Goal: Register for event/course

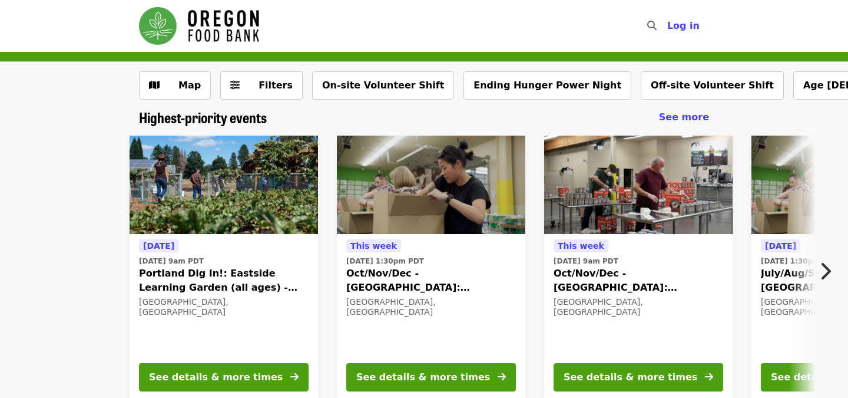
click at [537, 201] on div "[DATE][DATE] 9am PDT Oct/Nov/Dec - [GEOGRAPHIC_DATA]: Repack/Sort (age [DEMOGRA…" at bounding box center [638, 268] width 207 height 284
click at [537, 211] on div "[DATE][DATE] 9am PDT Oct/Nov/Dec - [GEOGRAPHIC_DATA]: Repack/Sort (age [DEMOGRA…" at bounding box center [638, 268] width 207 height 284
click at [537, 236] on div "[DATE][DATE] 9am PDT Oct/Nov/Dec - [GEOGRAPHIC_DATA]: Repack/Sort (age [DEMOGRA…" at bounding box center [638, 268] width 207 height 284
click at [537, 249] on div "[DATE][DATE] 9am PDT Oct/Nov/Dec - [GEOGRAPHIC_DATA]: Repack/Sort (age [DEMOGRA…" at bounding box center [638, 268] width 207 height 284
click at [534, 133] on div "[DATE][DATE] 1:30pm PDT Oct/Nov/Dec - [GEOGRAPHIC_DATA]: Repack/Sort (age [DEMO…" at bounding box center [430, 268] width 207 height 284
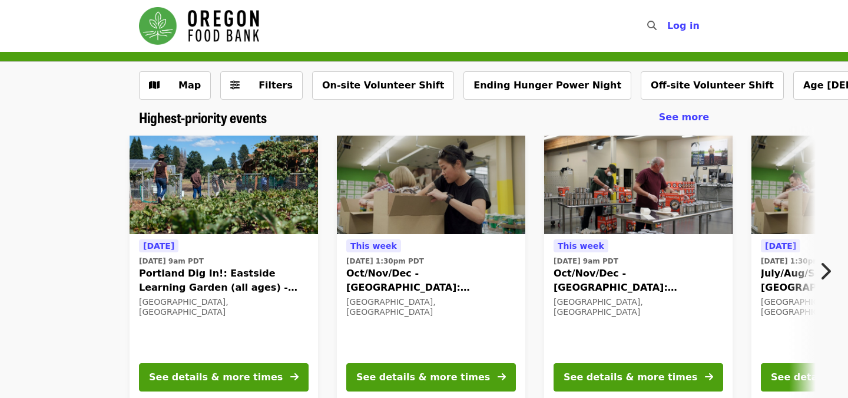
click at [534, 142] on div "[DATE][DATE] 1:30pm PDT Oct/Nov/Dec - [GEOGRAPHIC_DATA]: Repack/Sort (age [DEMO…" at bounding box center [430, 268] width 207 height 284
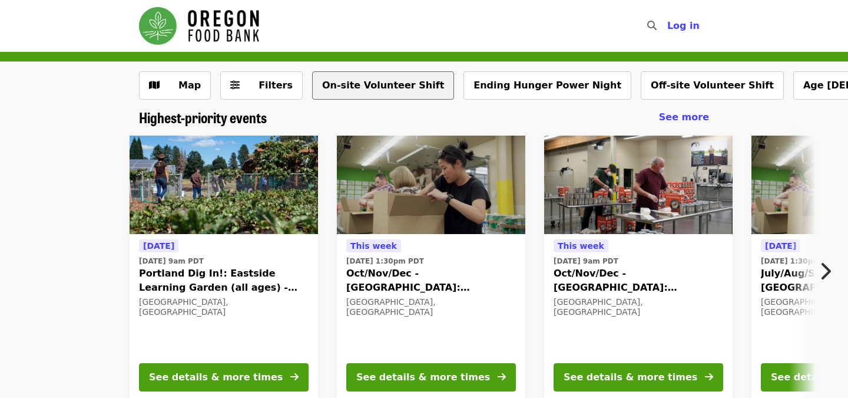
click at [372, 89] on button "On-site Volunteer Shift" at bounding box center [383, 85] width 142 height 28
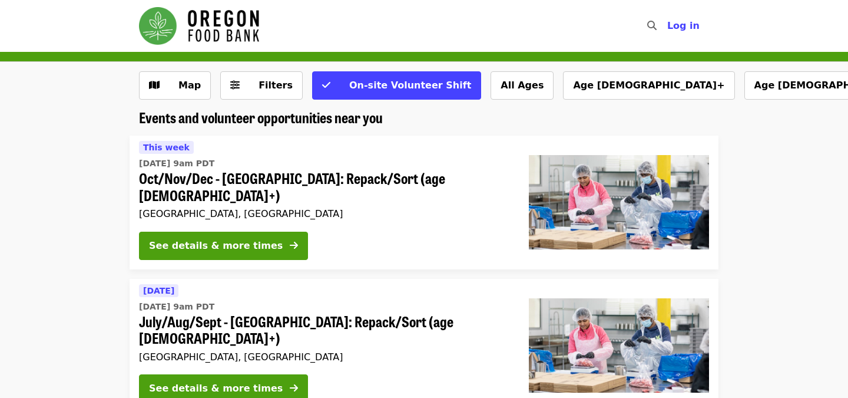
click at [469, 123] on h2 "Events and volunteer opportunities near you" at bounding box center [424, 117] width 570 height 17
click at [460, 123] on h2 "Events and volunteer opportunities near you" at bounding box center [424, 117] width 570 height 17
click at [72, 234] on li "[DATE][DATE] 9am PDT Oct/Nov/Dec - [GEOGRAPHIC_DATA]: Repack/Sort (age [DEMOGRA…" at bounding box center [424, 202] width 848 height 134
click at [75, 247] on li "[DATE][DATE] 9am PDT Oct/Nov/Dec - [GEOGRAPHIC_DATA]: Repack/Sort (age [DEMOGRA…" at bounding box center [424, 202] width 848 height 134
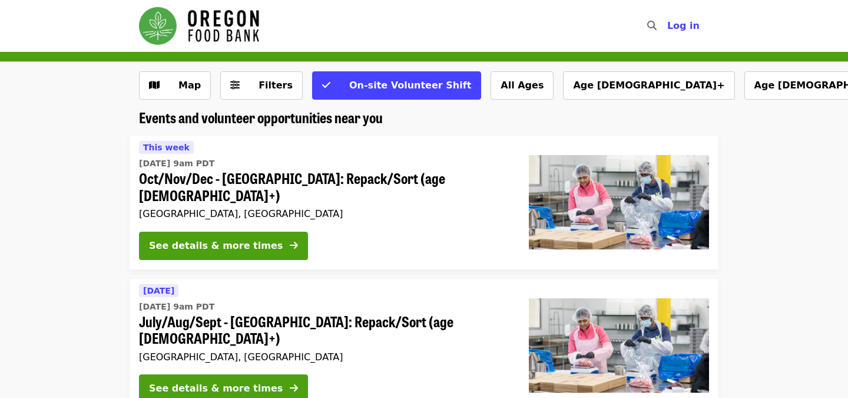
click at [821, 227] on li "[DATE][DATE] 9am PDT Oct/Nov/Dec - [GEOGRAPHIC_DATA]: Repack/Sort (age [DEMOGRA…" at bounding box center [424, 202] width 848 height 134
click at [804, 218] on li "[DATE][DATE] 9am PDT Oct/Nov/Dec - [GEOGRAPHIC_DATA]: Repack/Sort (age [DEMOGRA…" at bounding box center [424, 202] width 848 height 134
click at [804, 232] on li "[DATE][DATE] 9am PDT Oct/Nov/Dec - [GEOGRAPHIC_DATA]: Repack/Sort (age [DEMOGRA…" at bounding box center [424, 202] width 848 height 134
click at [802, 237] on li "[DATE][DATE] 9am PDT Oct/Nov/Dec - [GEOGRAPHIC_DATA]: Repack/Sort (age [DEMOGRA…" at bounding box center [424, 202] width 848 height 134
click at [802, 235] on li "[DATE][DATE] 9am PDT Oct/Nov/Dec - [GEOGRAPHIC_DATA]: Repack/Sort (age [DEMOGRA…" at bounding box center [424, 202] width 848 height 134
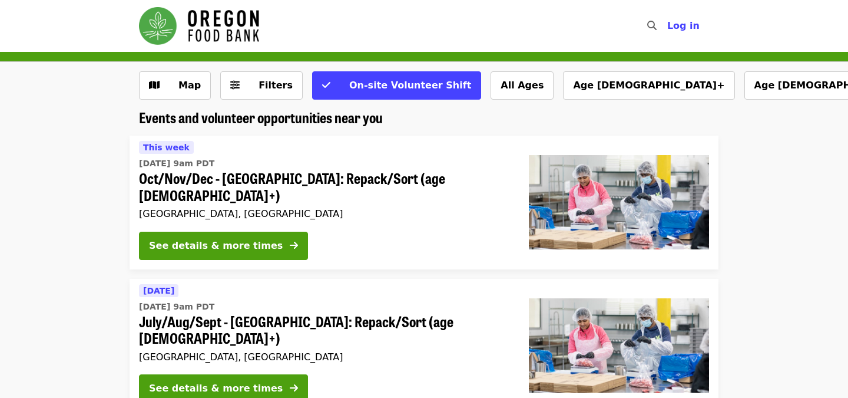
click at [800, 234] on li "[DATE][DATE] 9am PDT Oct/Nov/Dec - [GEOGRAPHIC_DATA]: Repack/Sort (age [DEMOGRA…" at bounding box center [424, 202] width 848 height 134
click at [112, 183] on li "[DATE][DATE] 9am PDT Oct/Nov/Dec - [GEOGRAPHIC_DATA]: Repack/Sort (age [DEMOGRA…" at bounding box center [424, 202] width 848 height 134
click at [113, 191] on li "[DATE][DATE] 9am PDT Oct/Nov/Dec - [GEOGRAPHIC_DATA]: Repack/Sort (age [DEMOGRA…" at bounding box center [424, 202] width 848 height 134
click at [241, 85] on button "Filters" at bounding box center [261, 85] width 82 height 28
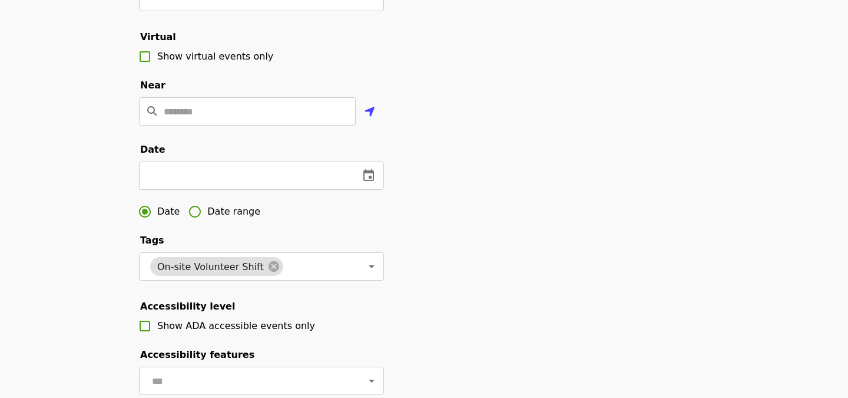
scroll to position [251, 0]
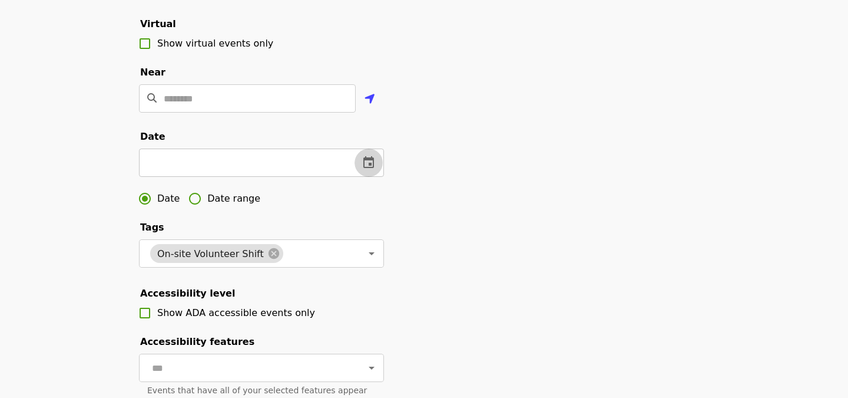
click at [374, 168] on icon "change date" at bounding box center [369, 162] width 14 height 14
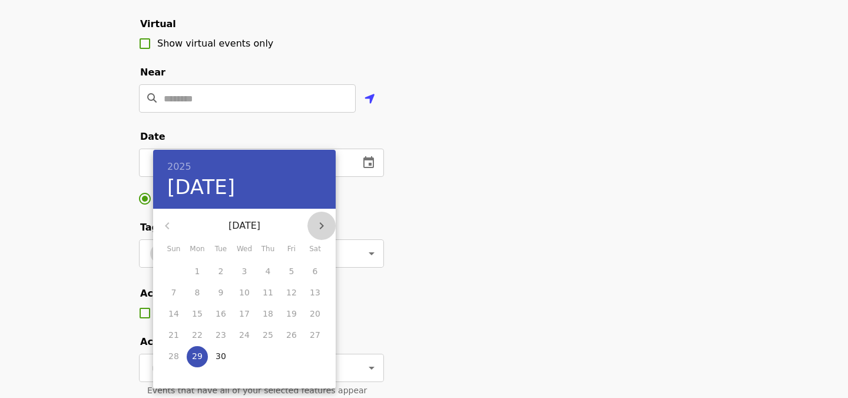
click at [322, 225] on icon "button" at bounding box center [321, 225] width 14 height 14
click at [322, 225] on icon "button" at bounding box center [322, 225] width 4 height 7
click at [247, 313] on p "12" at bounding box center [244, 313] width 11 height 12
type input "**********"
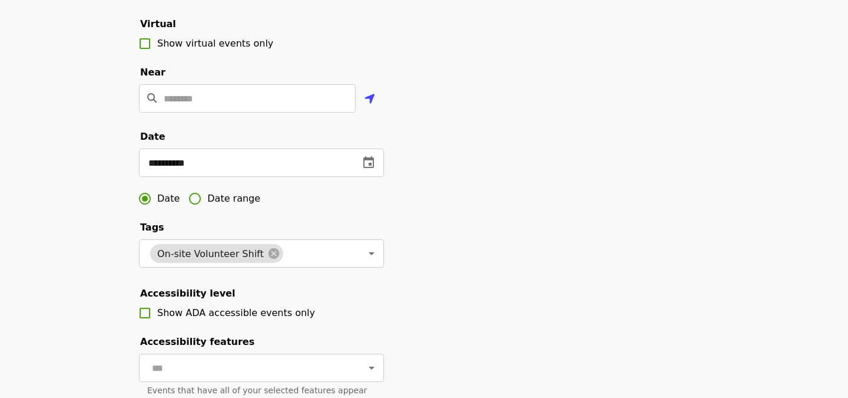
click at [525, 259] on div "**********" at bounding box center [424, 148] width 589 height 657
click at [521, 249] on div "**********" at bounding box center [424, 148] width 589 height 657
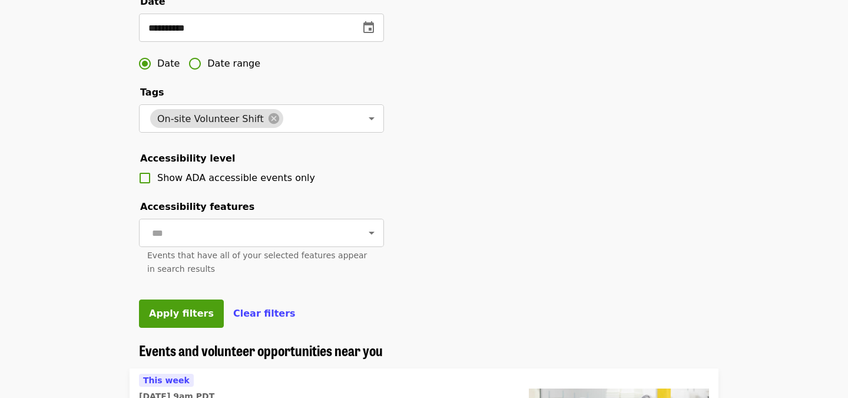
scroll to position [399, 0]
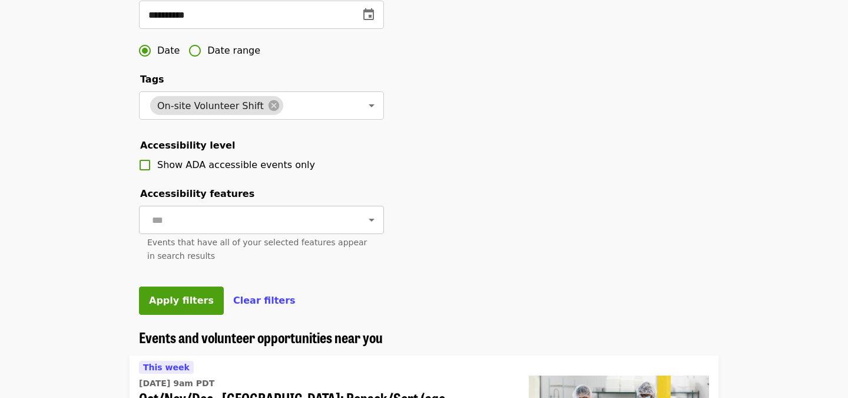
click at [339, 230] on div "​" at bounding box center [261, 220] width 245 height 28
click at [383, 230] on div "​" at bounding box center [261, 220] width 245 height 28
click at [187, 305] on span "Apply filters" at bounding box center [181, 299] width 65 height 11
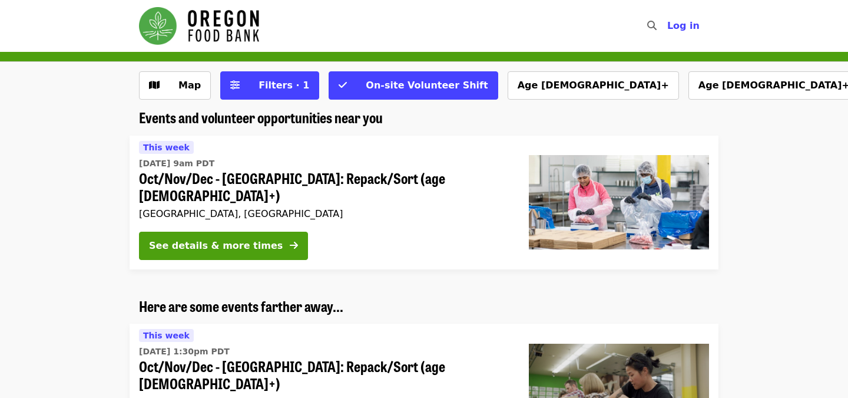
click at [777, 197] on li "[DATE][DATE] 9am PDT Oct/Nov/Dec - [GEOGRAPHIC_DATA]: Repack/Sort (age [DEMOGRA…" at bounding box center [424, 202] width 848 height 134
click at [776, 209] on li "[DATE][DATE] 9am PDT Oct/Nov/Dec - [GEOGRAPHIC_DATA]: Repack/Sort (age [DEMOGRA…" at bounding box center [424, 202] width 848 height 134
click at [776, 211] on li "[DATE][DATE] 9am PDT Oct/Nov/Dec - [GEOGRAPHIC_DATA]: Repack/Sort (age [DEMOGRA…" at bounding box center [424, 202] width 848 height 134
click at [776, 218] on li "[DATE][DATE] 9am PDT Oct/Nov/Dec - [GEOGRAPHIC_DATA]: Repack/Sort (age [DEMOGRA…" at bounding box center [424, 202] width 848 height 134
click at [776, 220] on li "[DATE][DATE] 9am PDT Oct/Nov/Dec - [GEOGRAPHIC_DATA]: Repack/Sort (age [DEMOGRA…" at bounding box center [424, 202] width 848 height 134
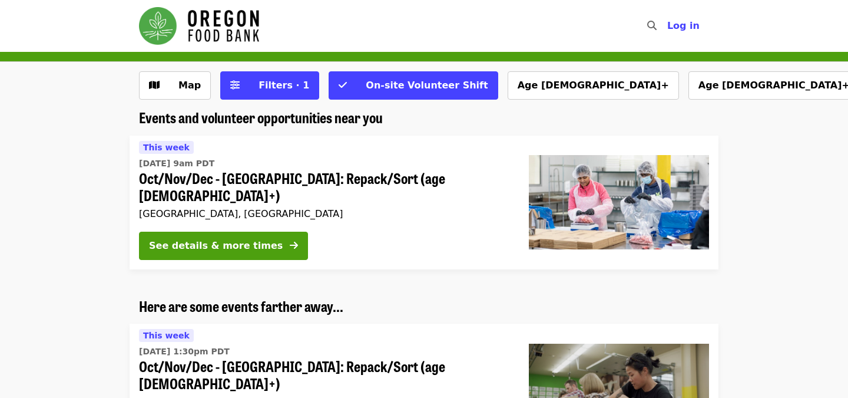
click at [776, 231] on li "[DATE][DATE] 9am PDT Oct/Nov/Dec - [GEOGRAPHIC_DATA]: Repack/Sort (age [DEMOGRA…" at bounding box center [424, 202] width 848 height 134
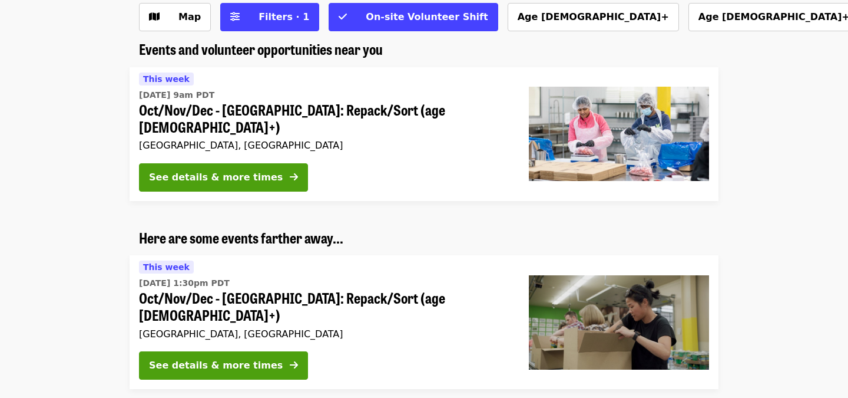
scroll to position [71, 0]
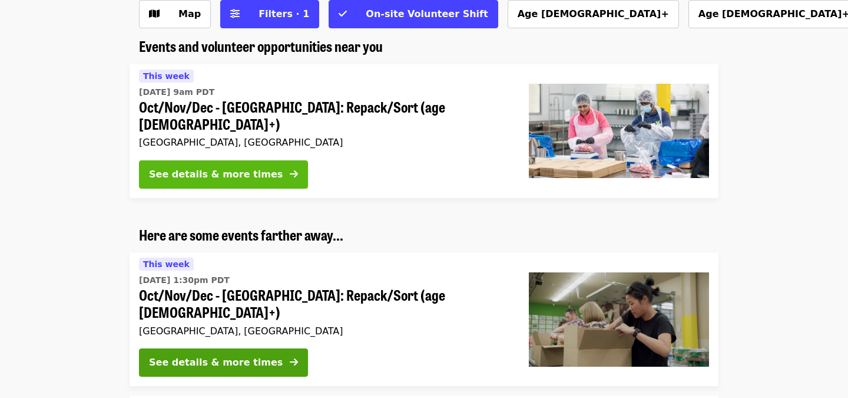
click at [244, 167] on div "See details & more times" at bounding box center [216, 174] width 134 height 14
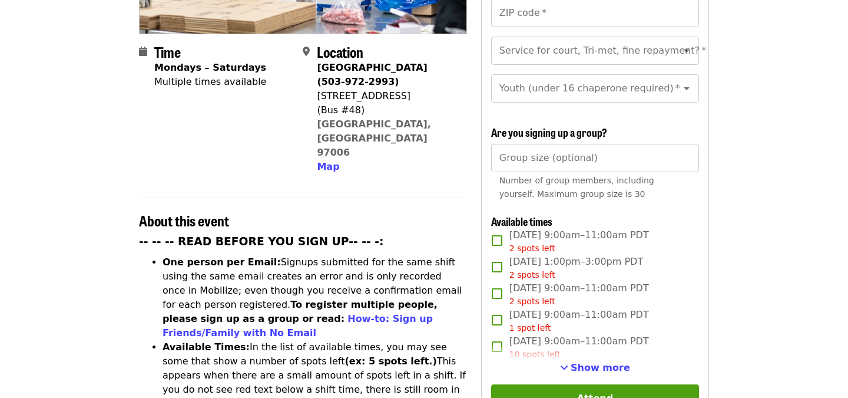
scroll to position [271, 0]
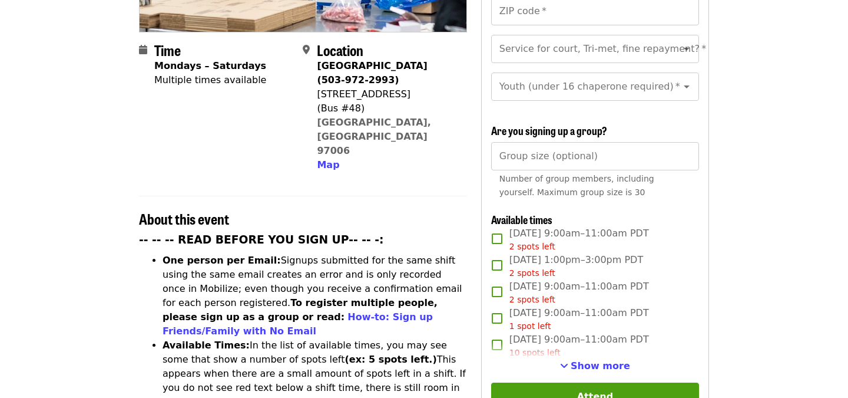
click at [62, 310] on article "Oct/Nov/Dec - [GEOGRAPHIC_DATA]: Repack/Sort (age [DEMOGRAPHIC_DATA]+) Highest …" at bounding box center [424, 404] width 848 height 1249
click at [55, 306] on article "Oct/Nov/Dec - [GEOGRAPHIC_DATA]: Repack/Sort (age [DEMOGRAPHIC_DATA]+) Highest …" at bounding box center [424, 404] width 848 height 1249
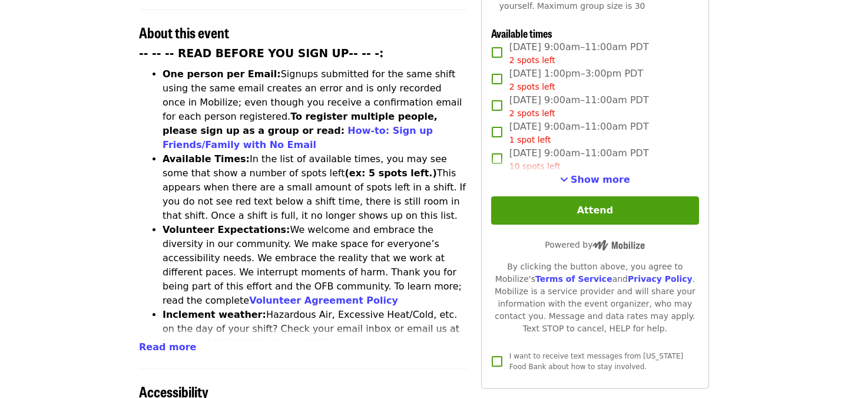
scroll to position [407, 0]
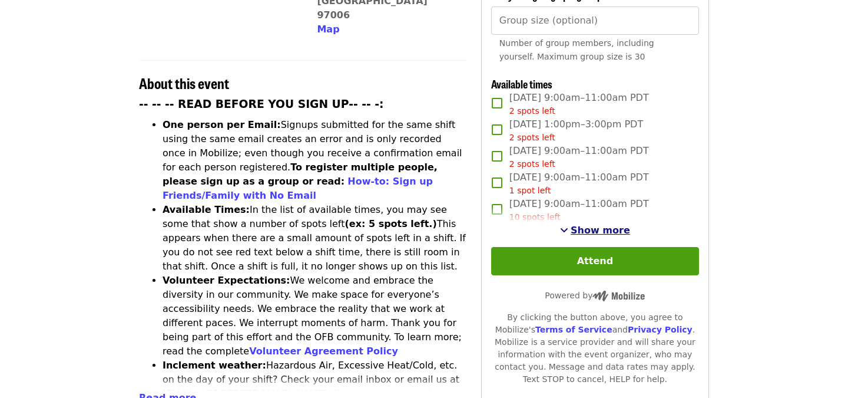
click at [598, 224] on span "Show more" at bounding box center [600, 229] width 59 height 11
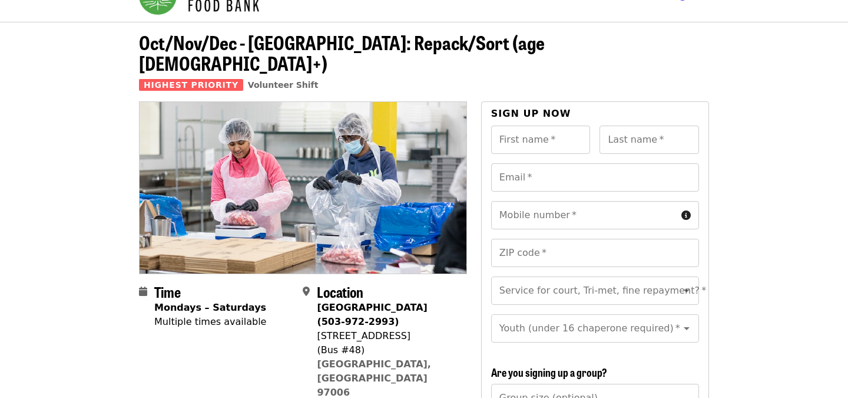
scroll to position [0, 0]
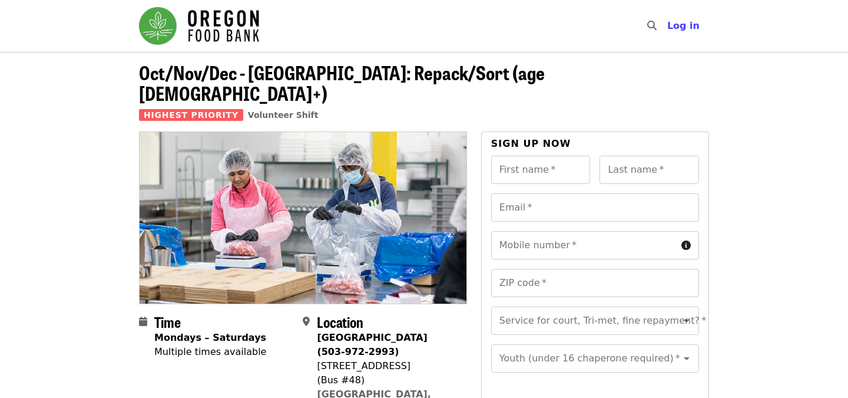
click at [200, 109] on span "Highest Priority" at bounding box center [191, 115] width 104 height 12
click at [196, 109] on span "Highest Priority" at bounding box center [191, 115] width 104 height 12
click at [211, 109] on span "Highest Priority" at bounding box center [191, 115] width 104 height 12
click at [200, 109] on span "Highest Priority" at bounding box center [191, 115] width 104 height 12
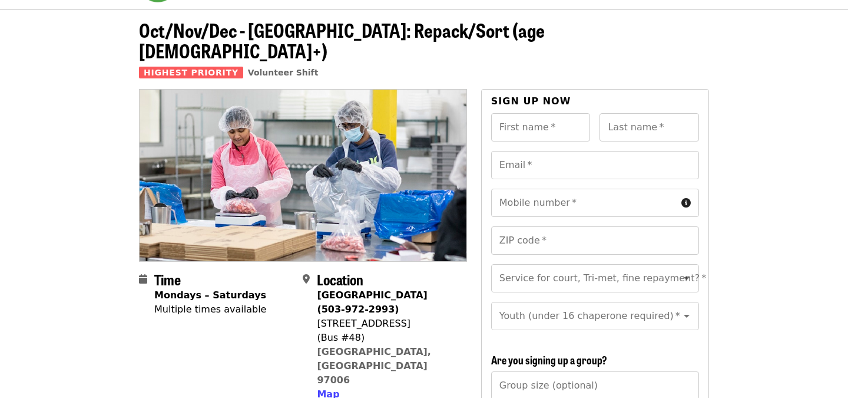
scroll to position [45, 0]
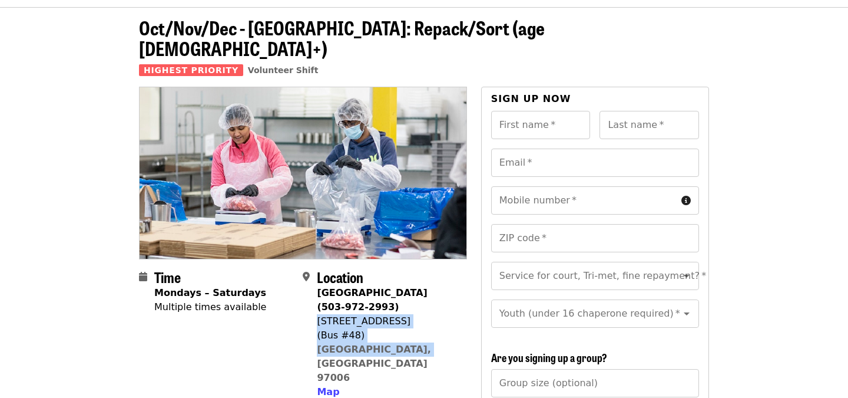
drag, startPoint x: 317, startPoint y: 299, endPoint x: 426, endPoint y: 329, distance: 113.2
click at [426, 329] on div "[GEOGRAPHIC_DATA] (503-972-2993) [STREET_ADDRESS] Map" at bounding box center [387, 342] width 140 height 113
click at [332, 386] on span "Map" at bounding box center [328, 391] width 22 height 11
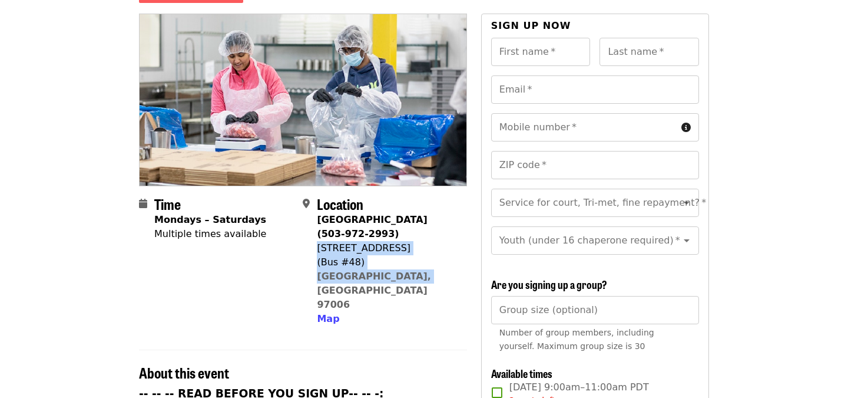
scroll to position [69, 0]
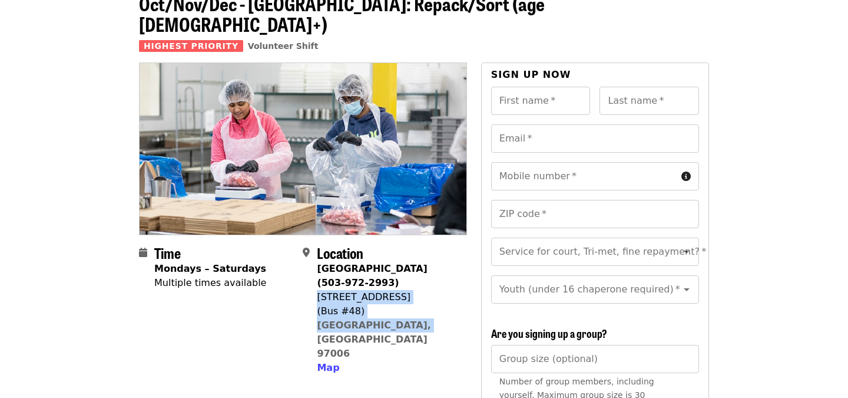
copy span "[STREET_ADDRESS]"
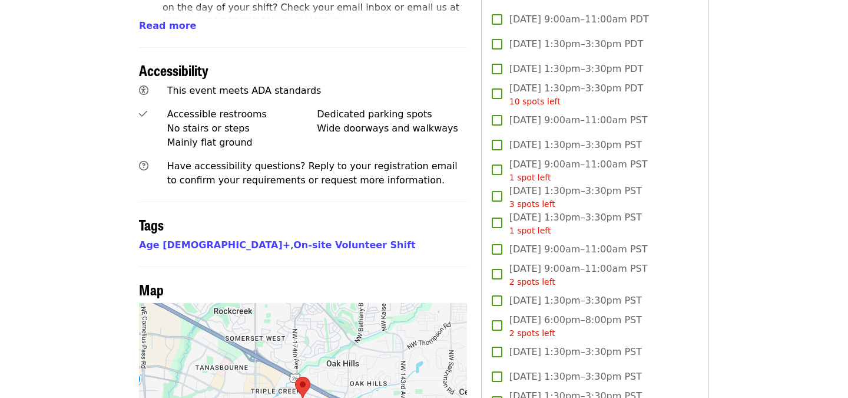
scroll to position [781, 0]
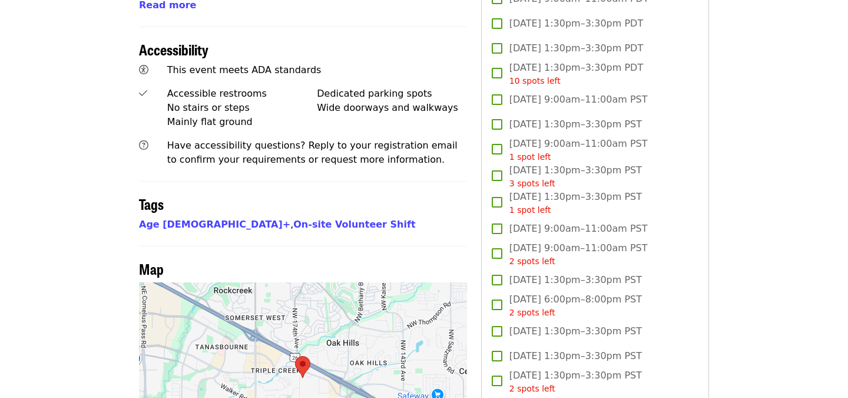
scroll to position [802, 0]
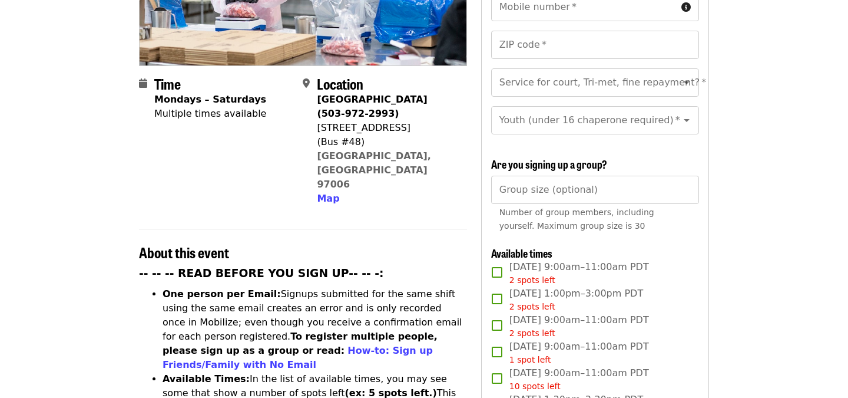
scroll to position [234, 0]
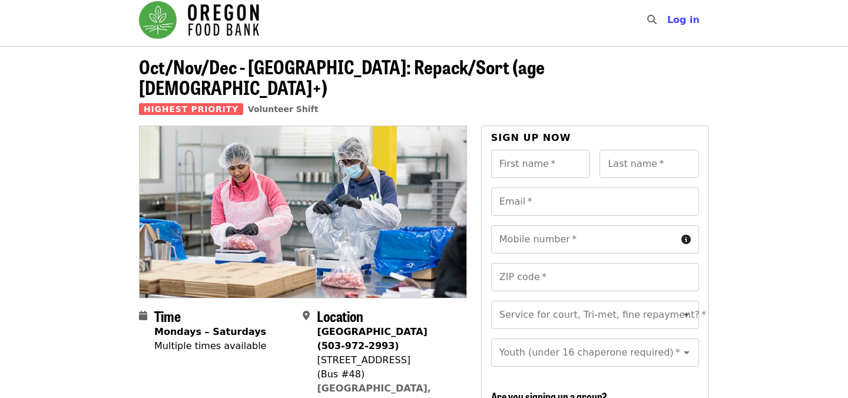
scroll to position [0, 0]
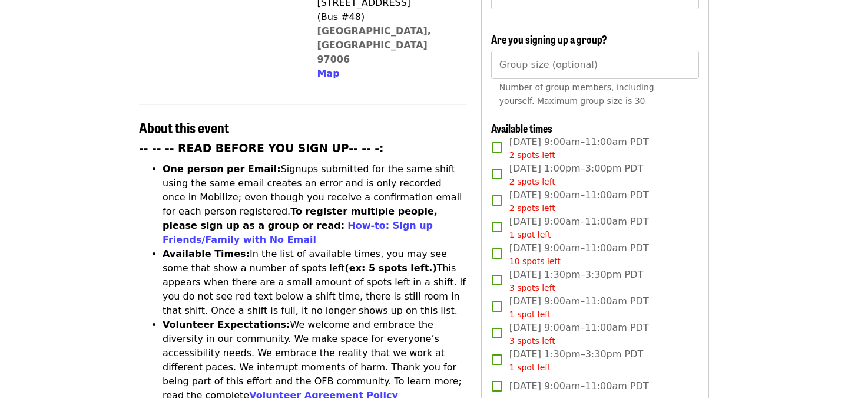
scroll to position [500, 0]
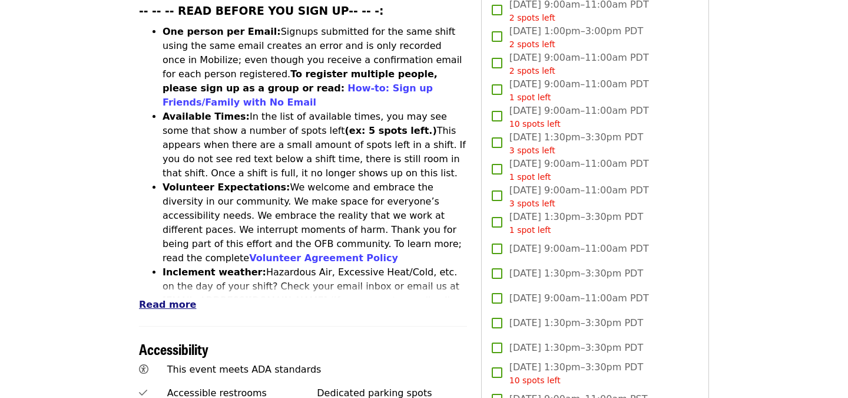
click at [176, 299] on span "Read more" at bounding box center [167, 304] width 57 height 11
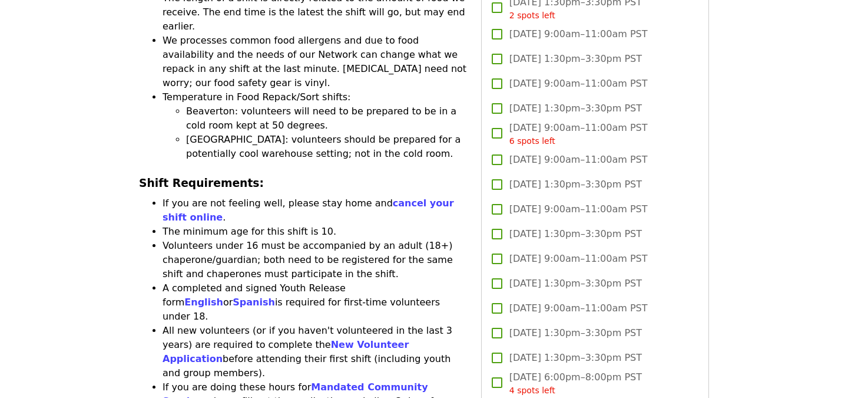
scroll to position [1179, 0]
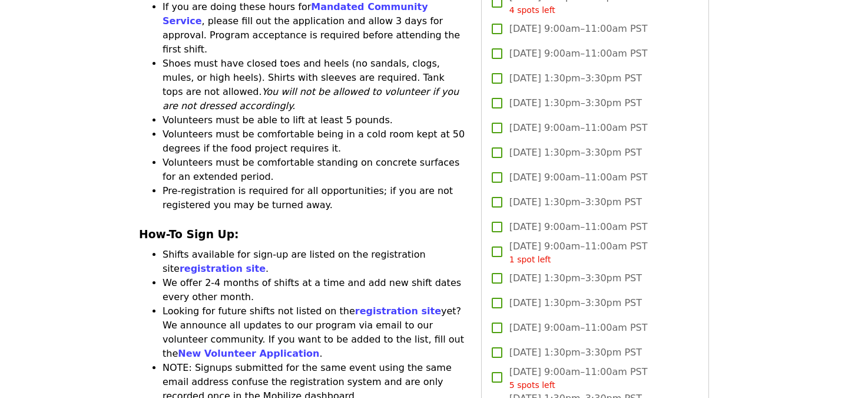
scroll to position [1554, 0]
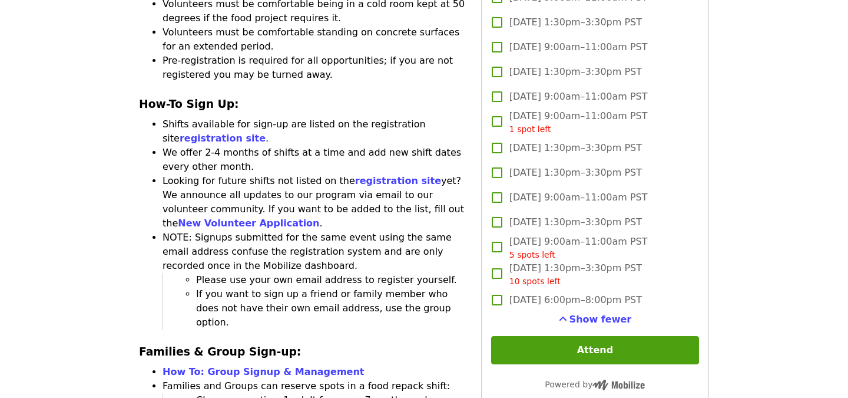
scroll to position [1685, 0]
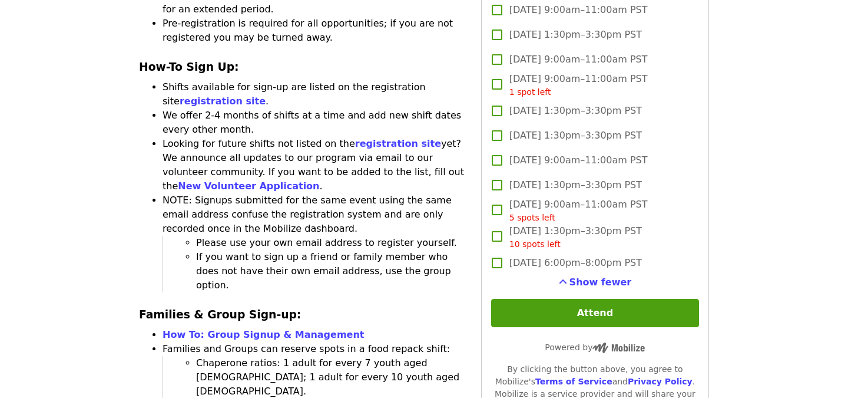
scroll to position [1724, 0]
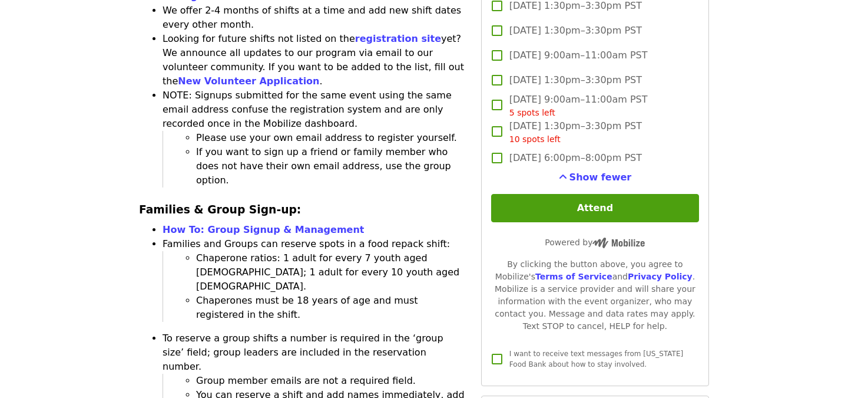
scroll to position [1828, 0]
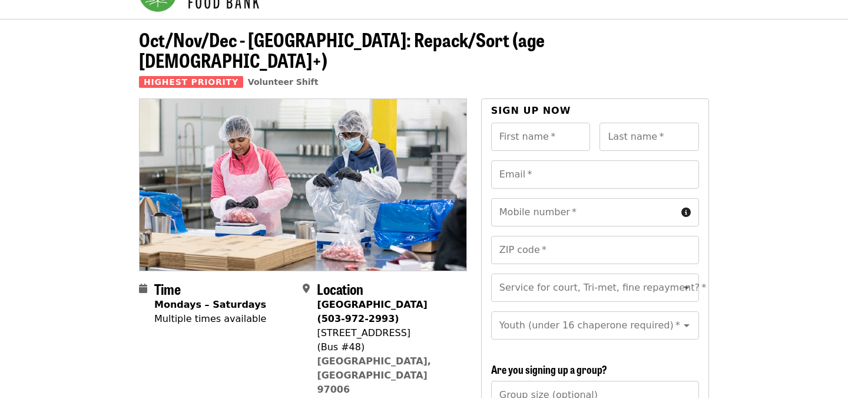
scroll to position [0, 0]
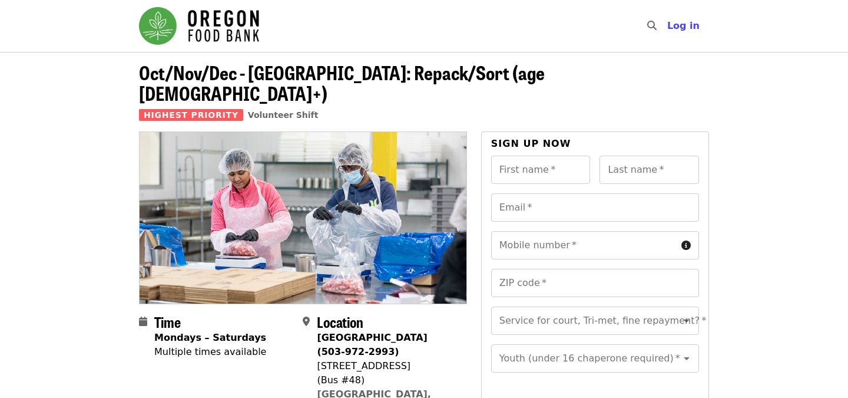
click at [615, 86] on header "Oct/Nov/Dec - [GEOGRAPHIC_DATA]: Repack/Sort (age [DEMOGRAPHIC_DATA]+) Highest …" at bounding box center [424, 96] width 570 height 69
click at [600, 70] on header "Oct/Nov/Dec - [GEOGRAPHIC_DATA]: Repack/Sort (age [DEMOGRAPHIC_DATA]+) Highest …" at bounding box center [424, 96] width 570 height 69
click at [660, 110] on header "Oct/Nov/Dec - [GEOGRAPHIC_DATA]: Repack/Sort (age [DEMOGRAPHIC_DATA]+) Highest …" at bounding box center [424, 96] width 570 height 69
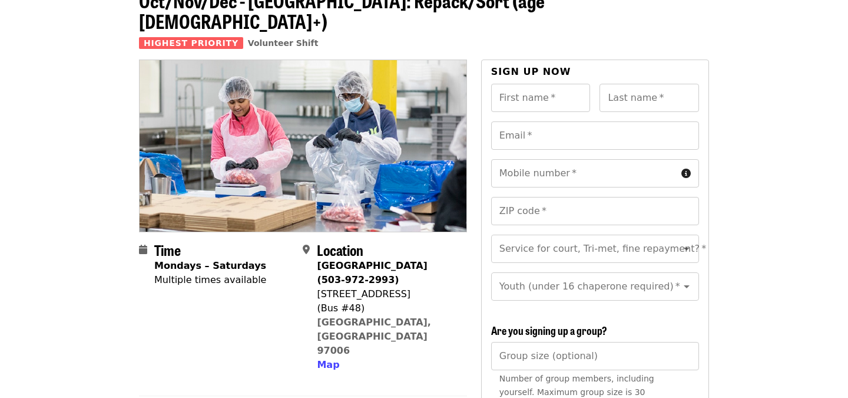
scroll to position [106, 0]
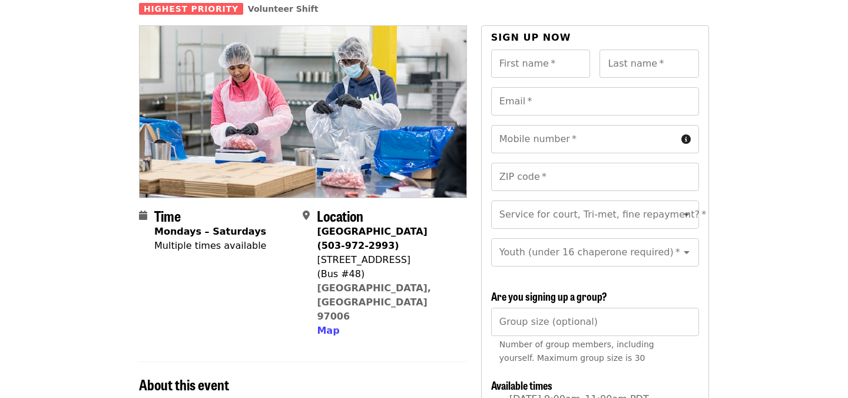
click at [205, 239] on div "Multiple times available" at bounding box center [210, 246] width 112 height 14
click at [211, 239] on div "Multiple times available" at bounding box center [210, 246] width 112 height 14
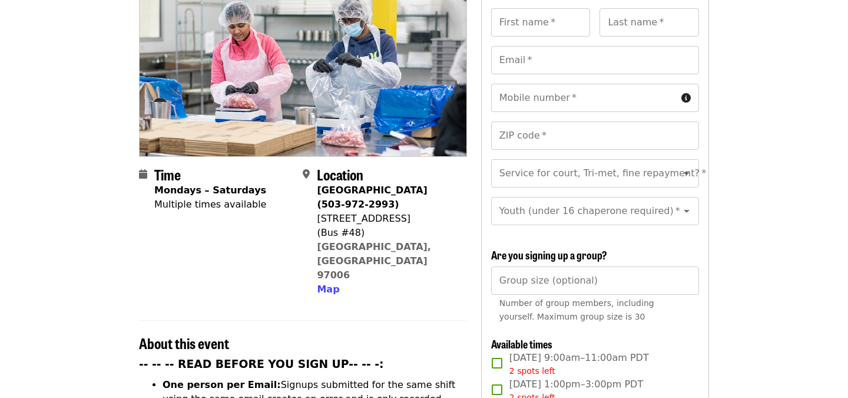
scroll to position [153, 0]
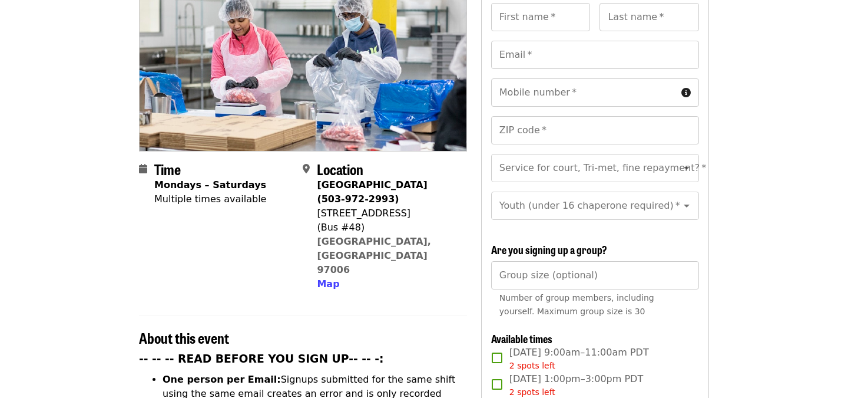
click at [173, 158] on span "Time" at bounding box center [167, 168] width 27 height 21
click at [181, 179] on strong "Mondays – Saturdays" at bounding box center [210, 184] width 112 height 11
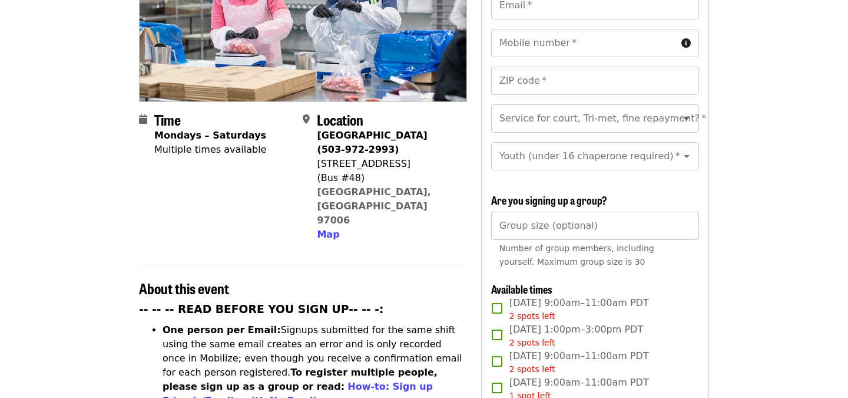
scroll to position [204, 0]
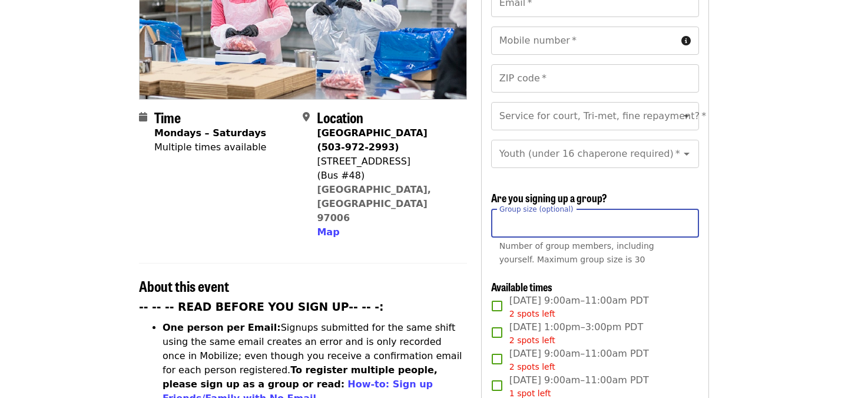
click at [604, 209] on input "Group size (optional)" at bounding box center [595, 223] width 208 height 28
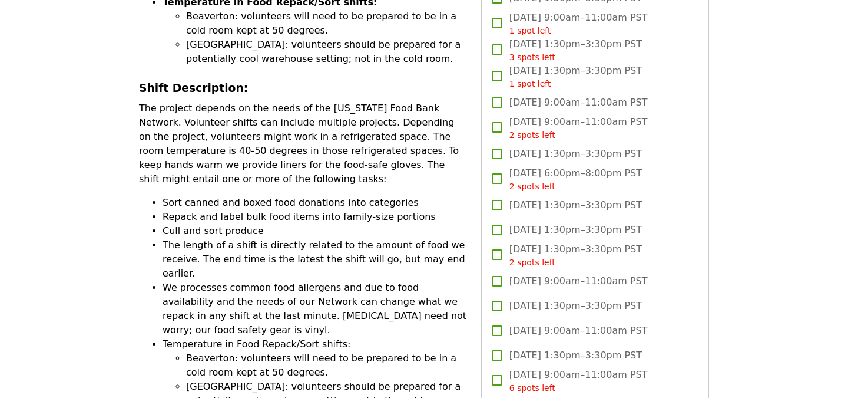
scroll to position [981, 0]
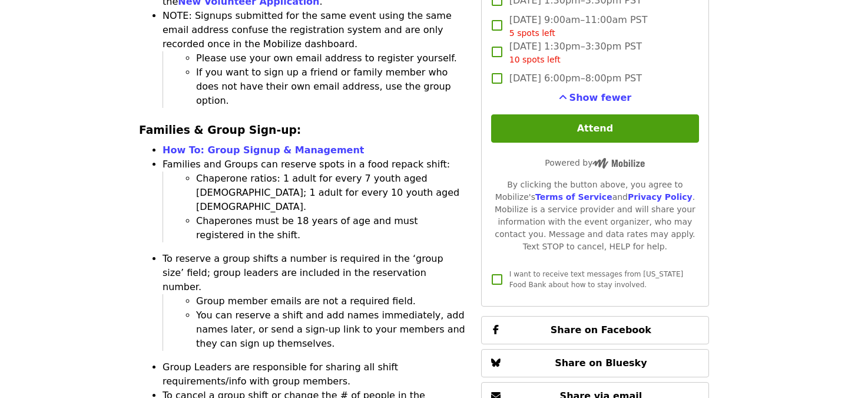
scroll to position [1996, 0]
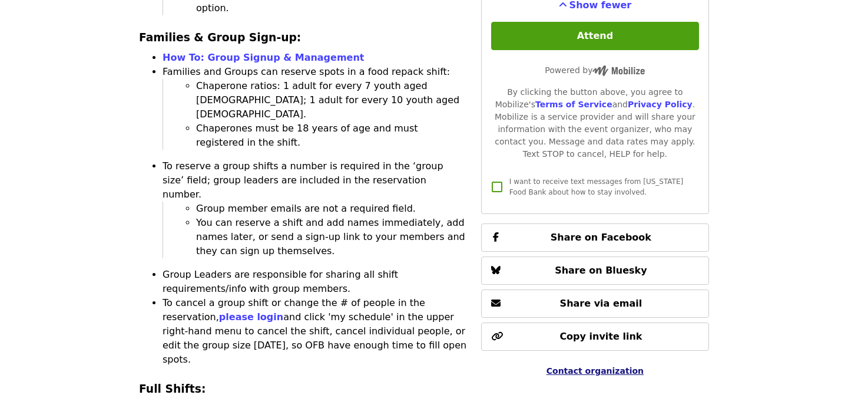
click at [583, 366] on span "Contact organization" at bounding box center [595, 370] width 97 height 9
